Goal: Find contact information: Find contact information

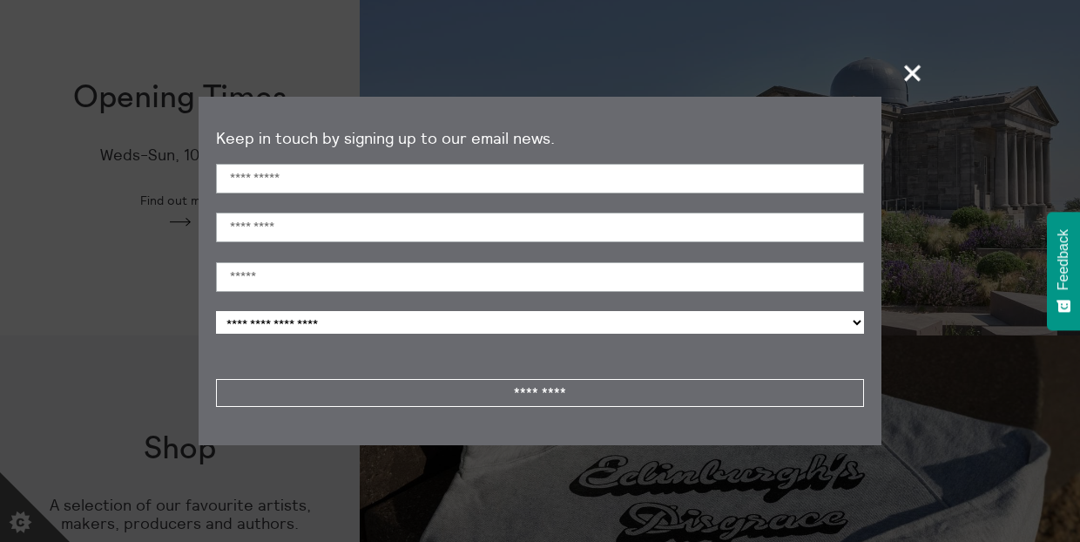
click at [906, 84] on span "+" at bounding box center [912, 72] width 51 height 51
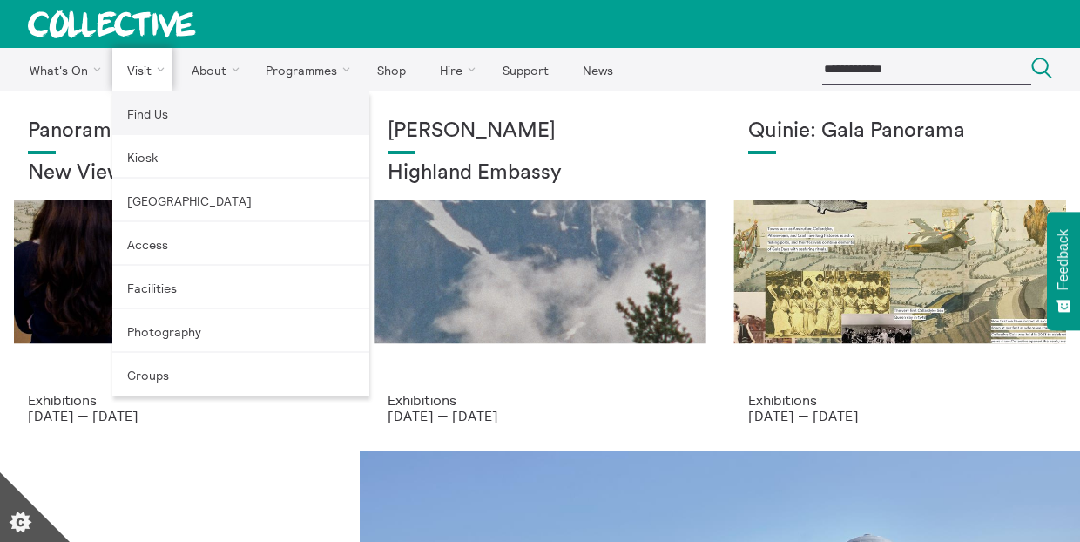
click at [138, 110] on link "Find Us" at bounding box center [240, 113] width 257 height 44
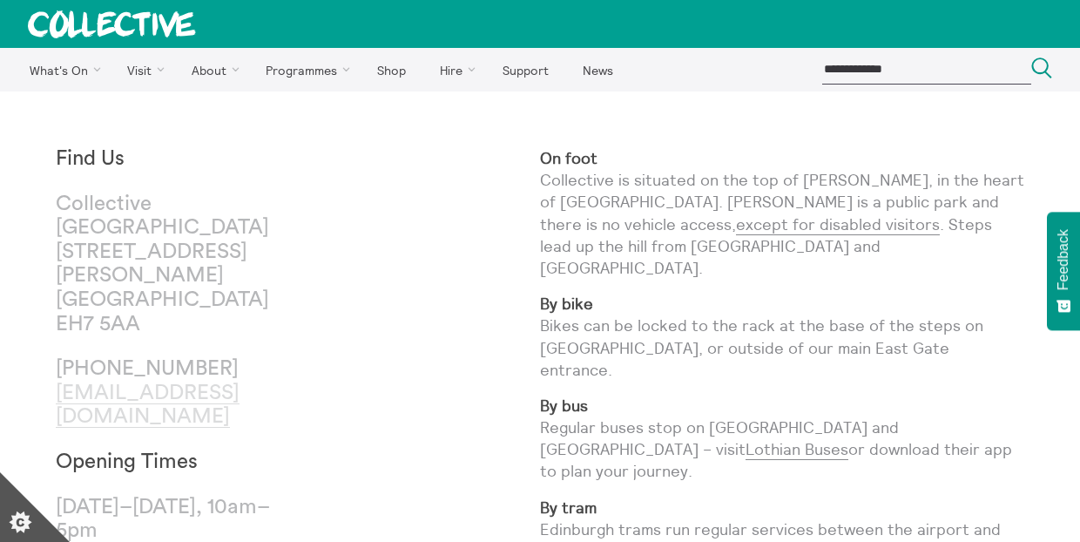
click at [136, 382] on link "[EMAIL_ADDRESS][DOMAIN_NAME]" at bounding box center [148, 405] width 184 height 46
drag, startPoint x: 272, startPoint y: 385, endPoint x: 43, endPoint y: 372, distance: 229.4
copy link "[EMAIL_ADDRESS][DOMAIN_NAME]"
